Goal: Register for event/course

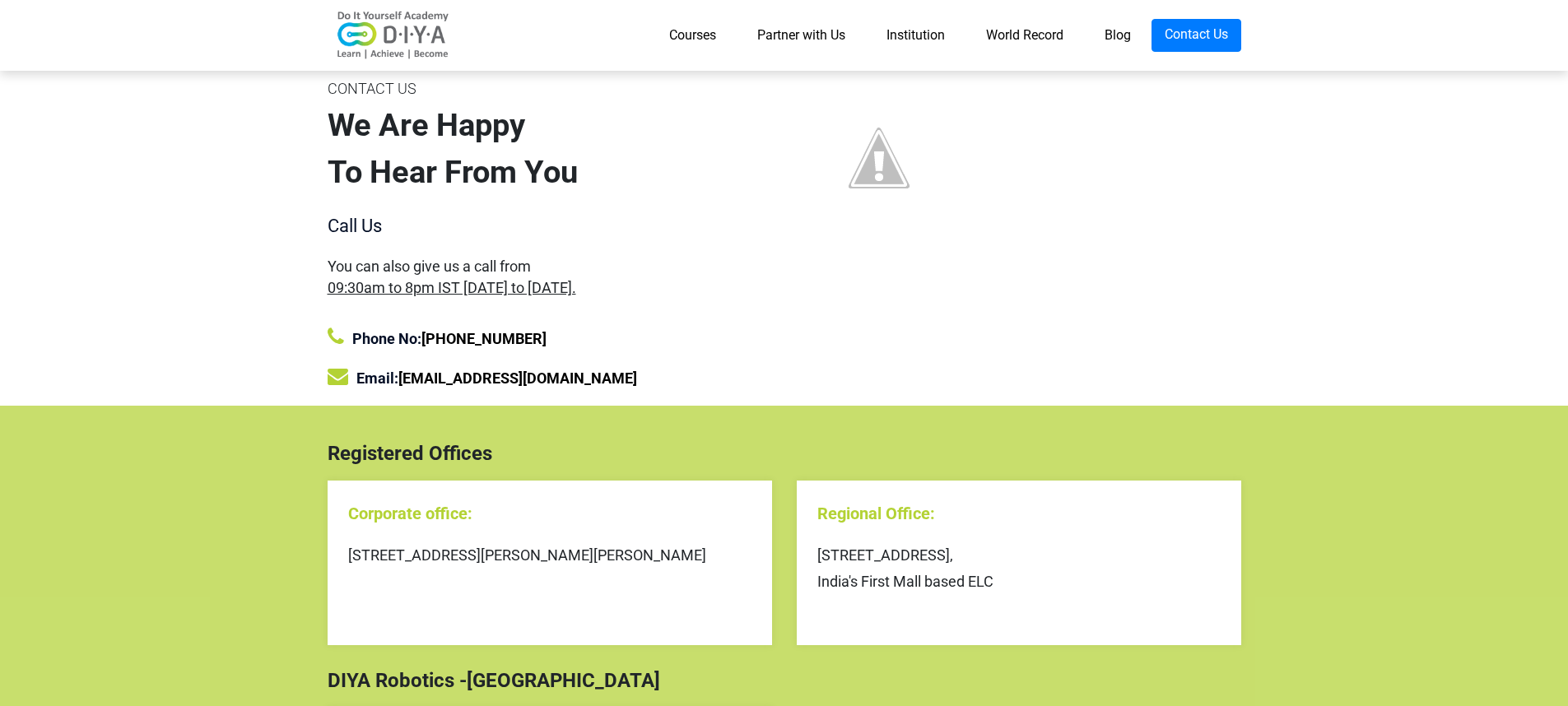
click at [680, 29] on link "Courses" at bounding box center [692, 35] width 88 height 33
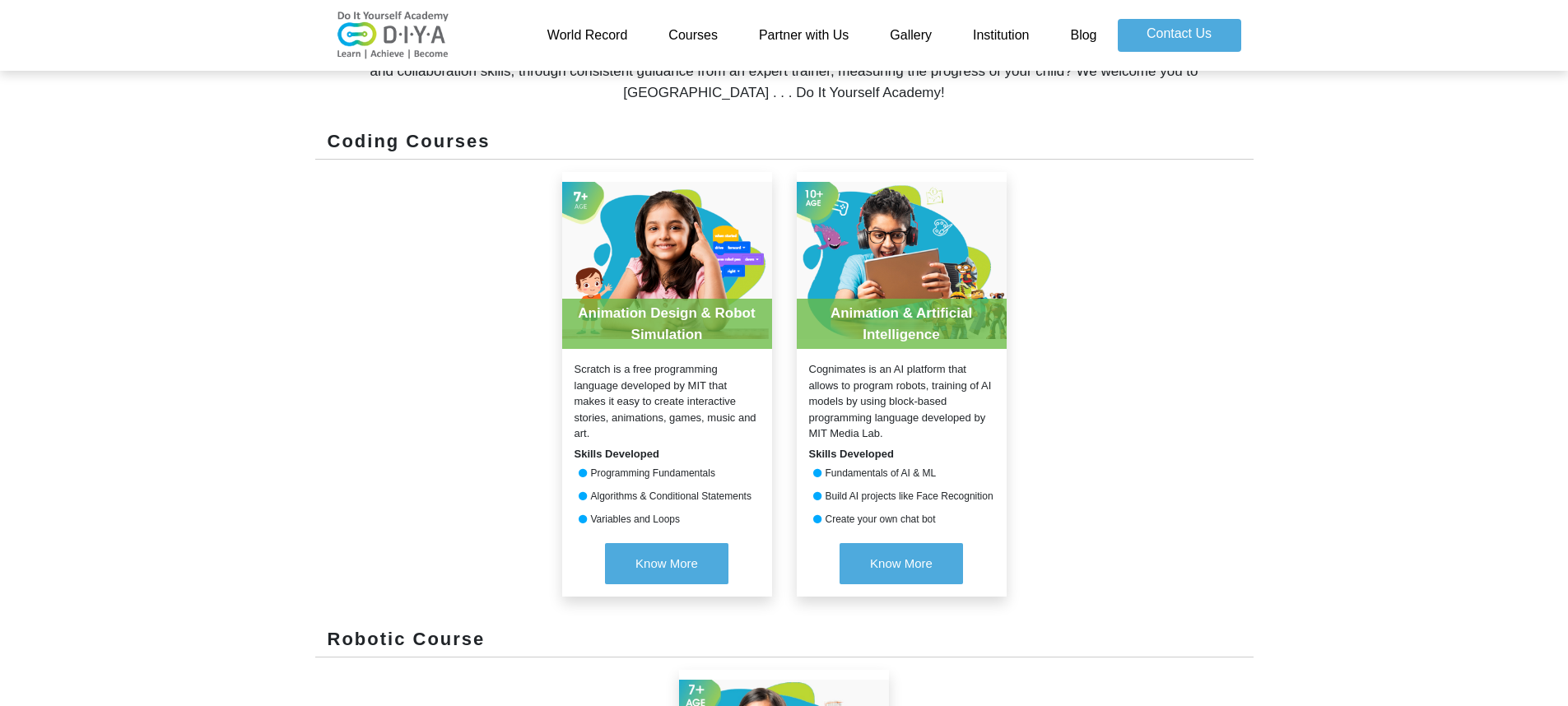
scroll to position [627, 0]
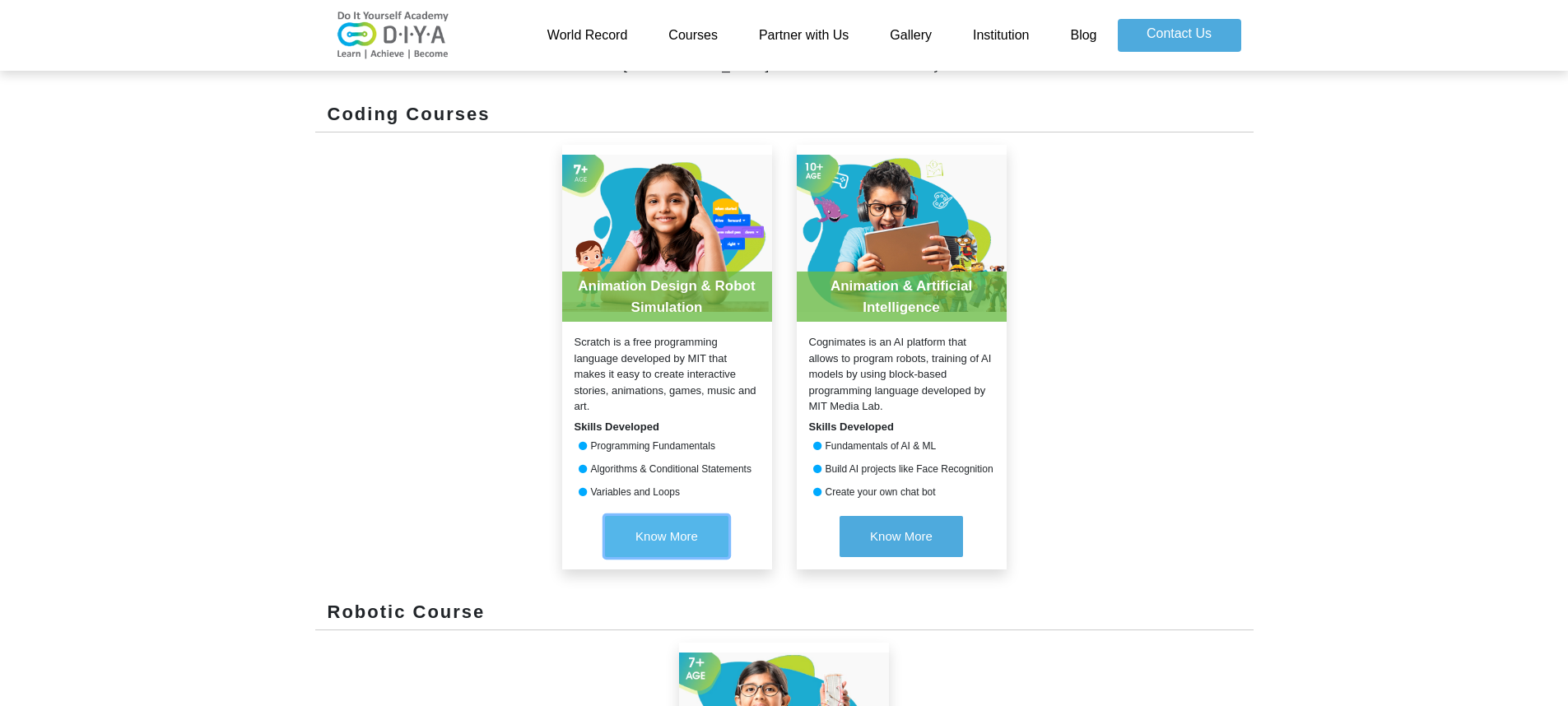
click at [669, 538] on span "Know More" at bounding box center [667, 536] width 62 height 14
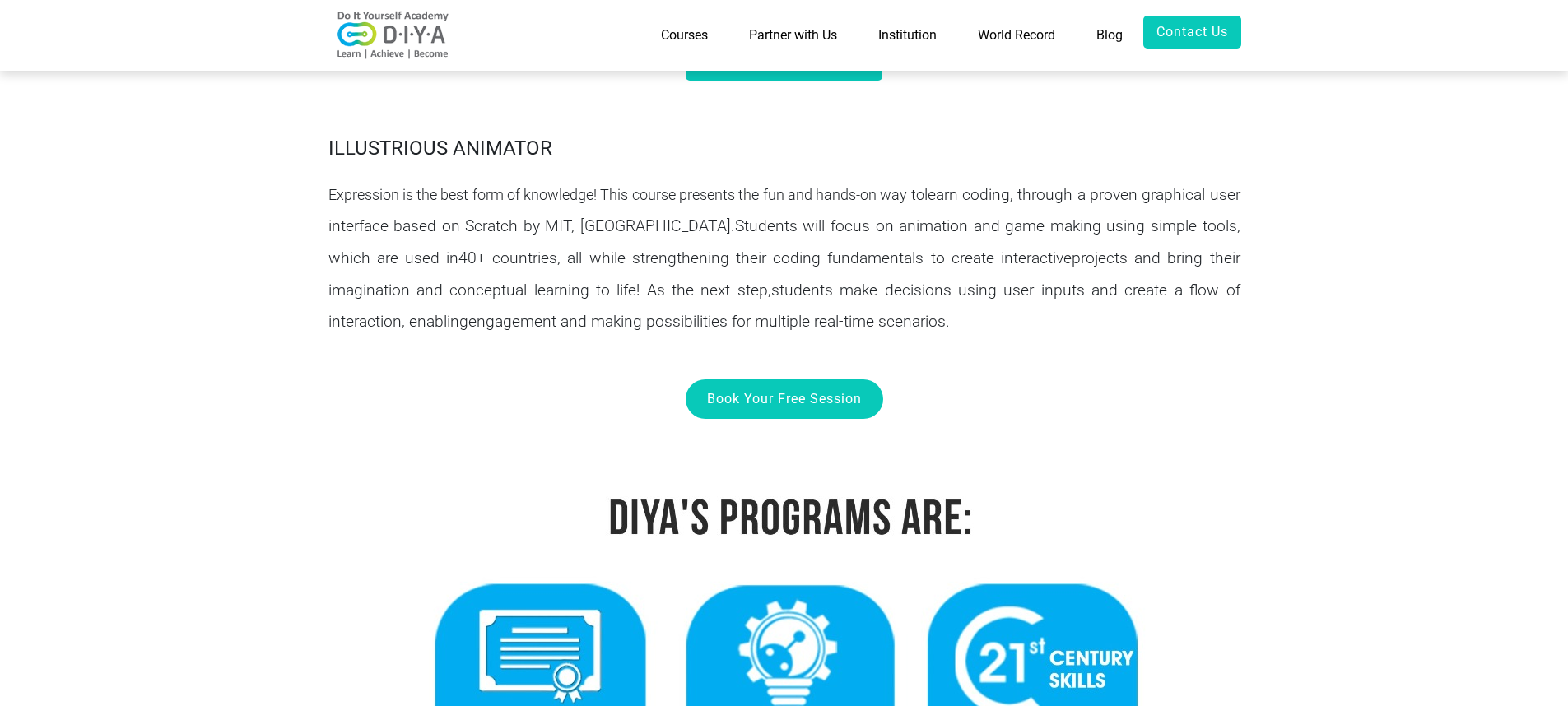
scroll to position [859, 0]
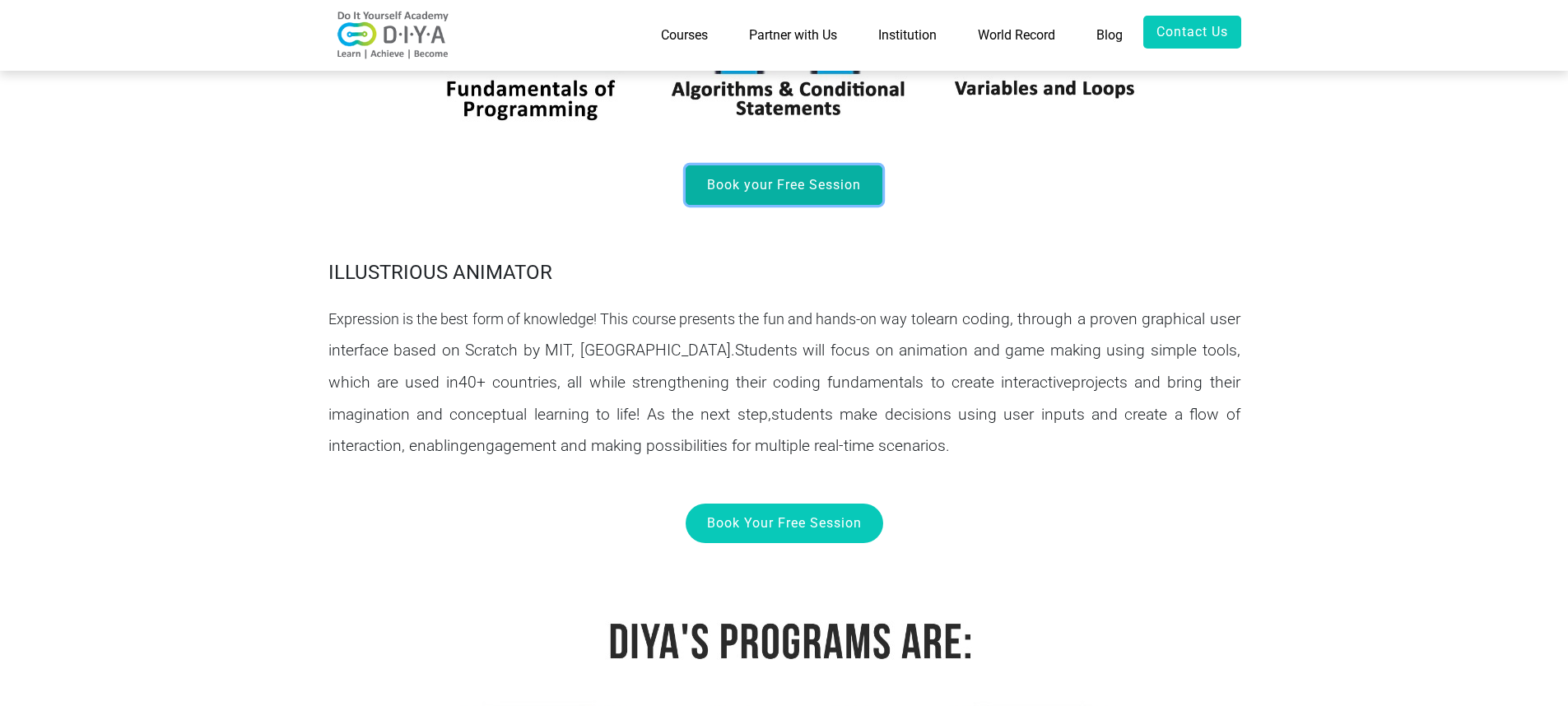
click at [742, 171] on link "Book your Free Session" at bounding box center [784, 185] width 197 height 40
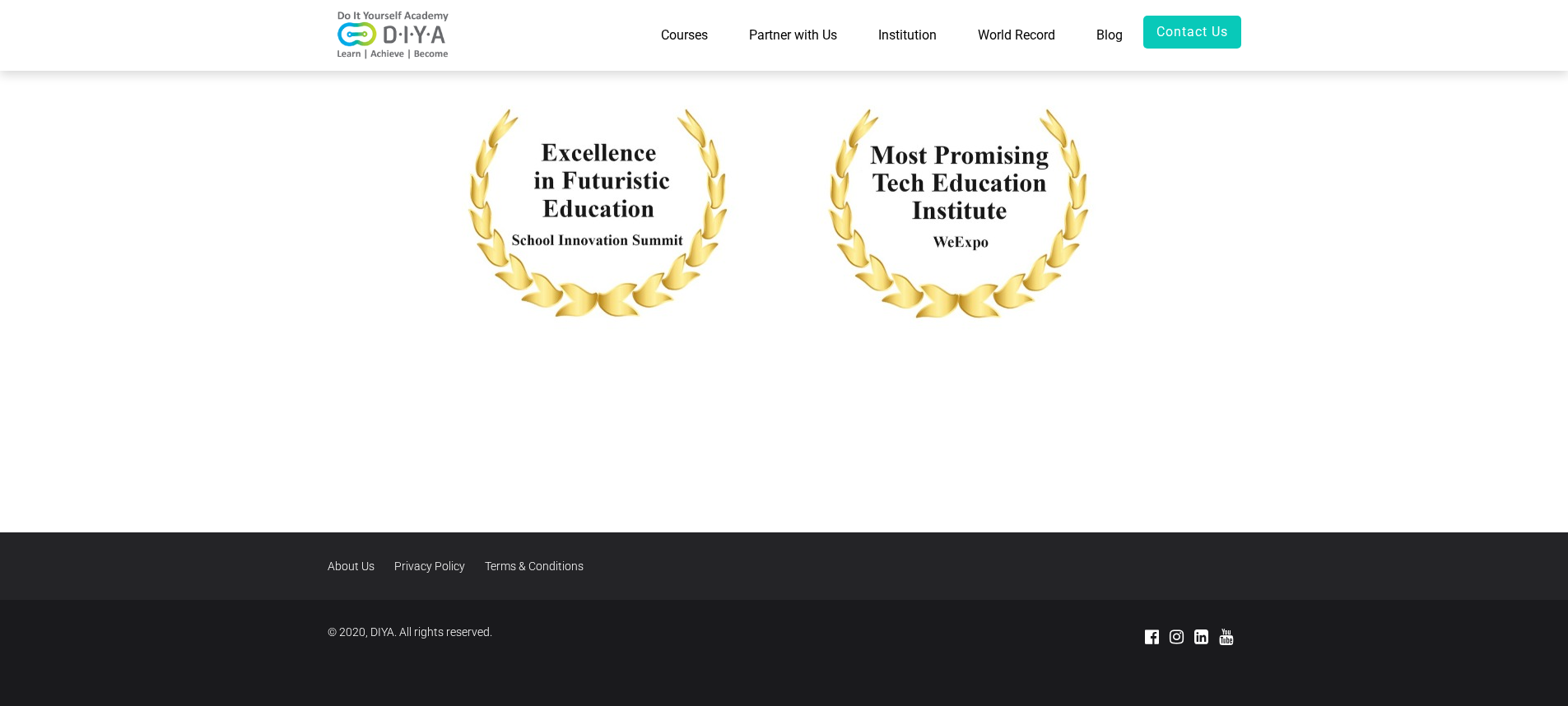
scroll to position [4230, 0]
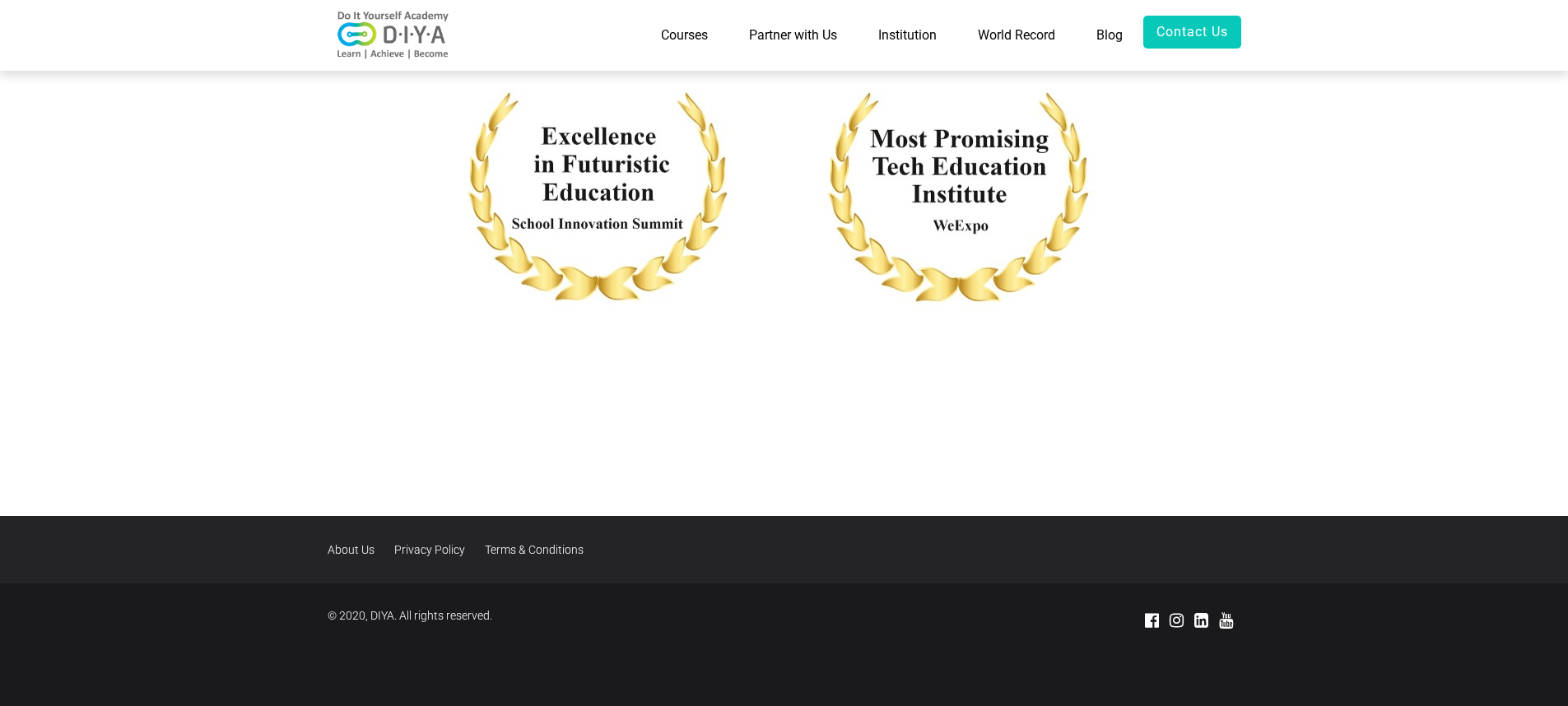
click at [893, 51] on link "Institution" at bounding box center [908, 35] width 99 height 40
